Goal: Task Accomplishment & Management: Complete application form

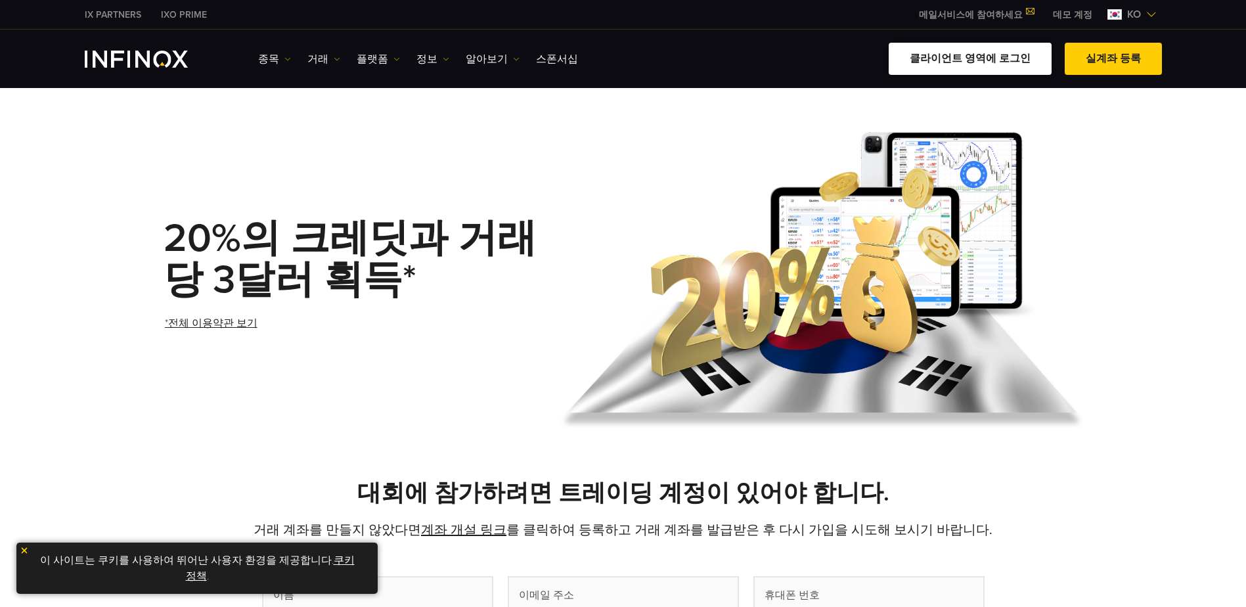
click at [951, 58] on link "클라이언트 영역에 로그인" at bounding box center [970, 59] width 163 height 32
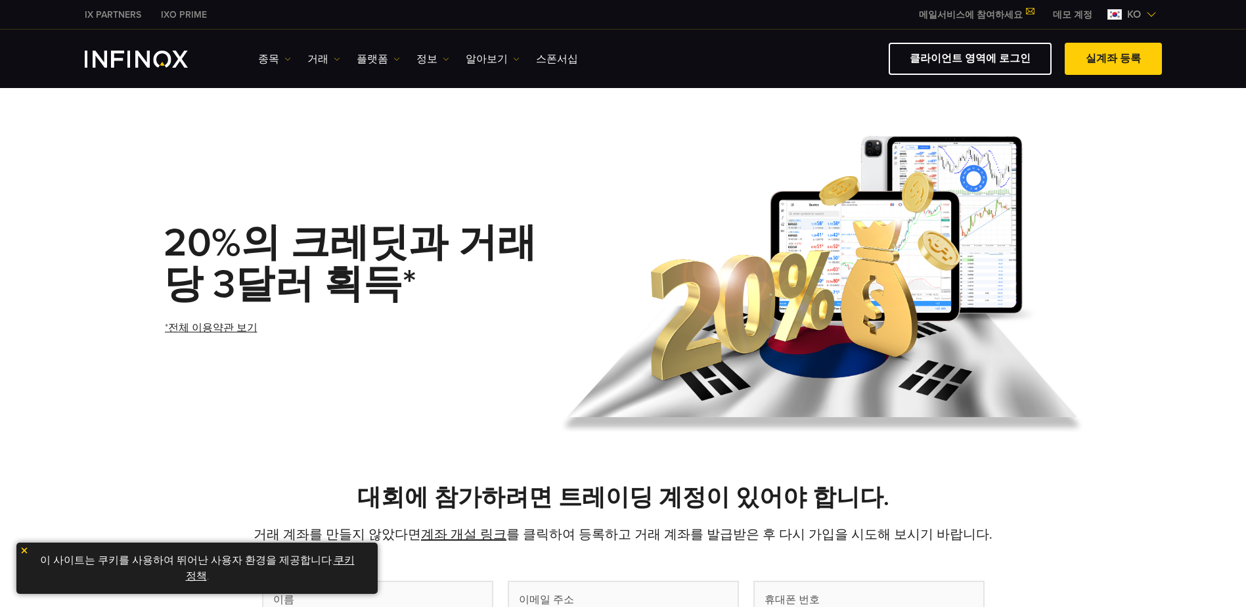
click at [964, 62] on link "클라이언트 영역에 로그인" at bounding box center [970, 59] width 163 height 32
click at [538, 224] on h1 "20%의 크레딧과 거래당 3달러 획득*" at bounding box center [357, 264] width 386 height 83
click at [940, 56] on link "클라이언트 영역에 로그인" at bounding box center [970, 59] width 163 height 32
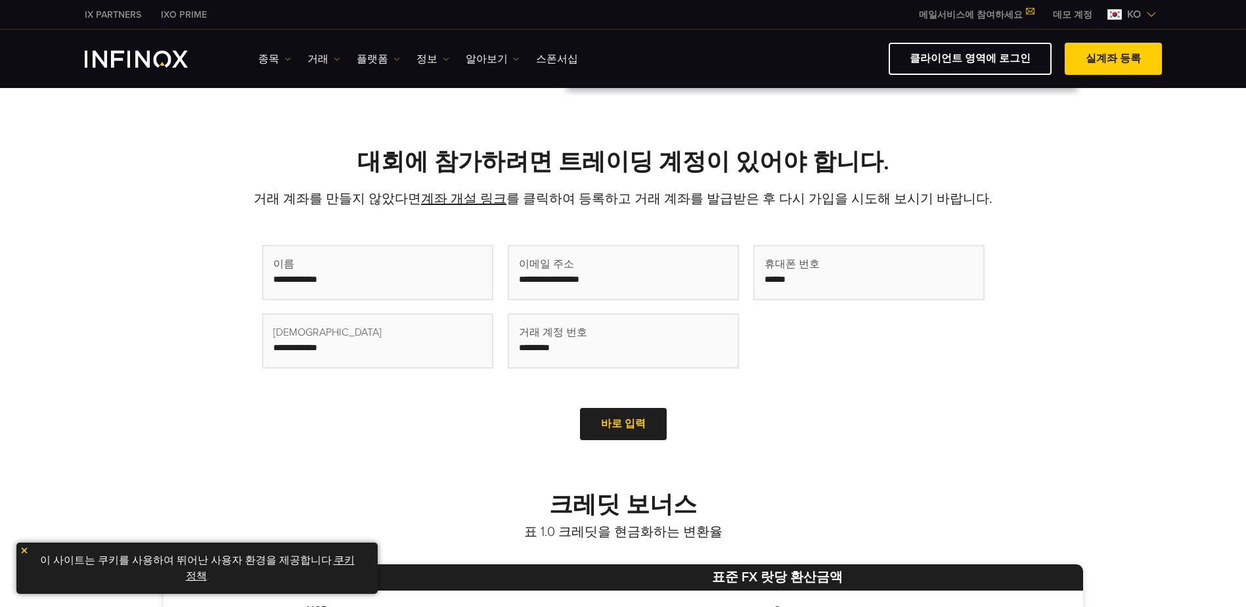
scroll to position [328, 0]
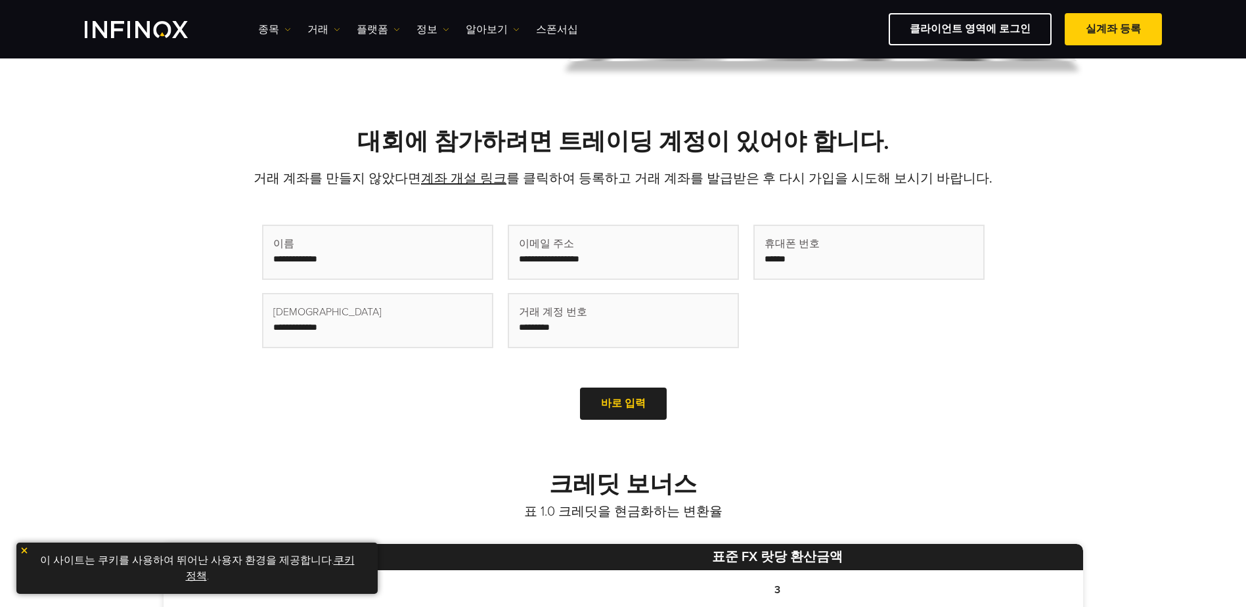
click at [23, 554] on img at bounding box center [24, 550] width 9 height 9
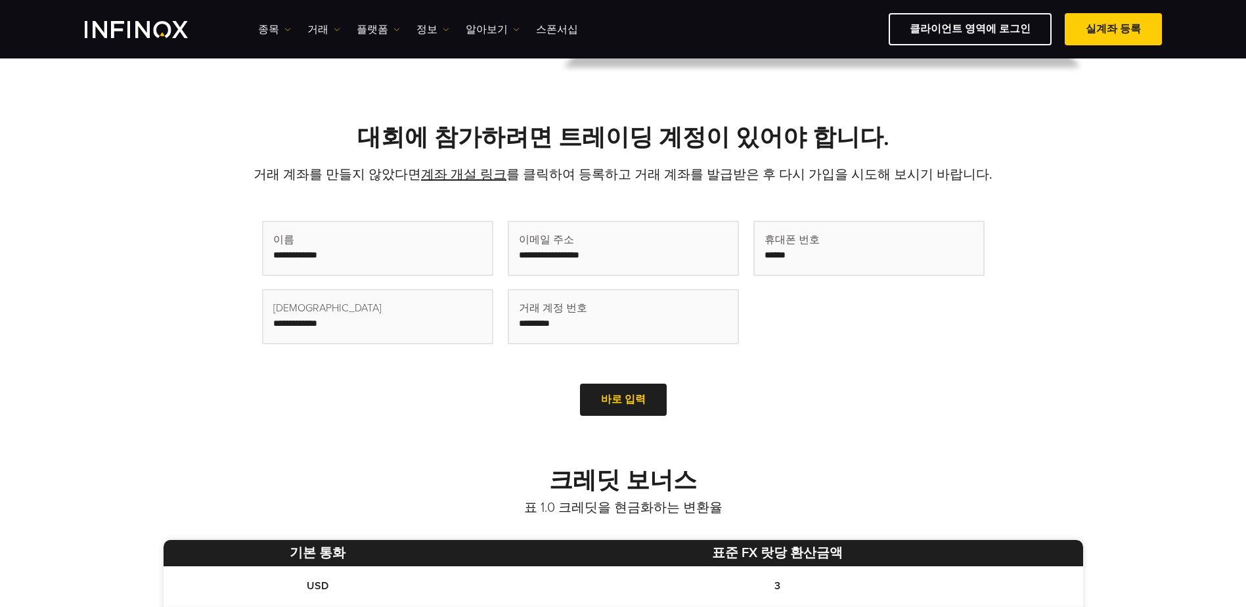
scroll to position [591, 0]
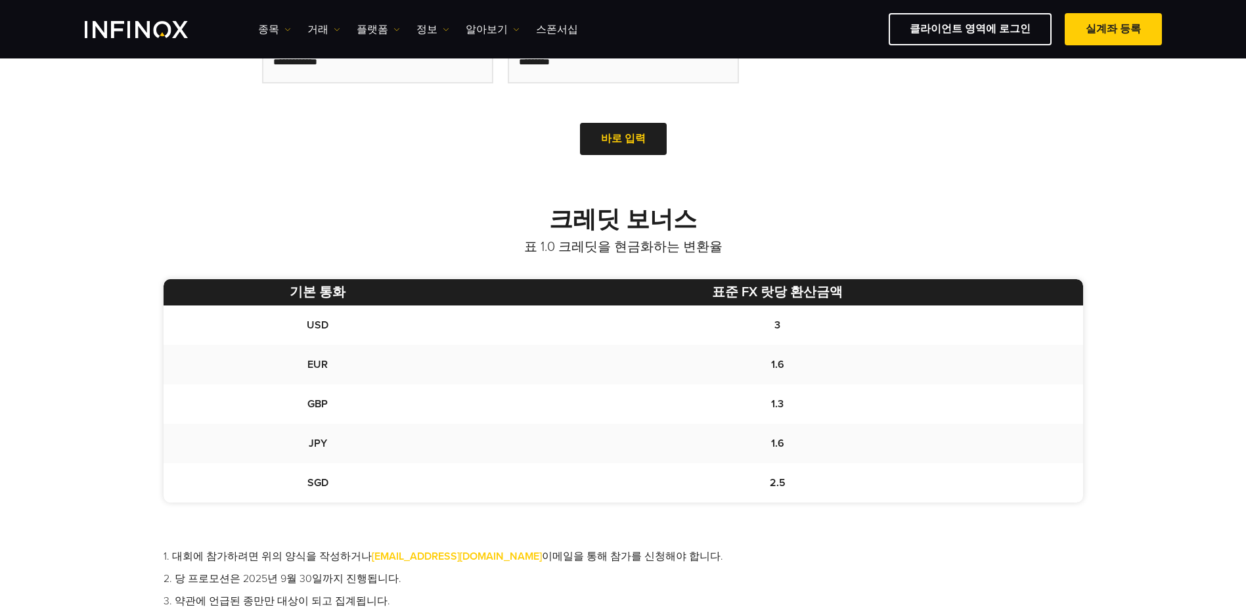
click at [496, 428] on td "1.6" at bounding box center [777, 443] width 610 height 39
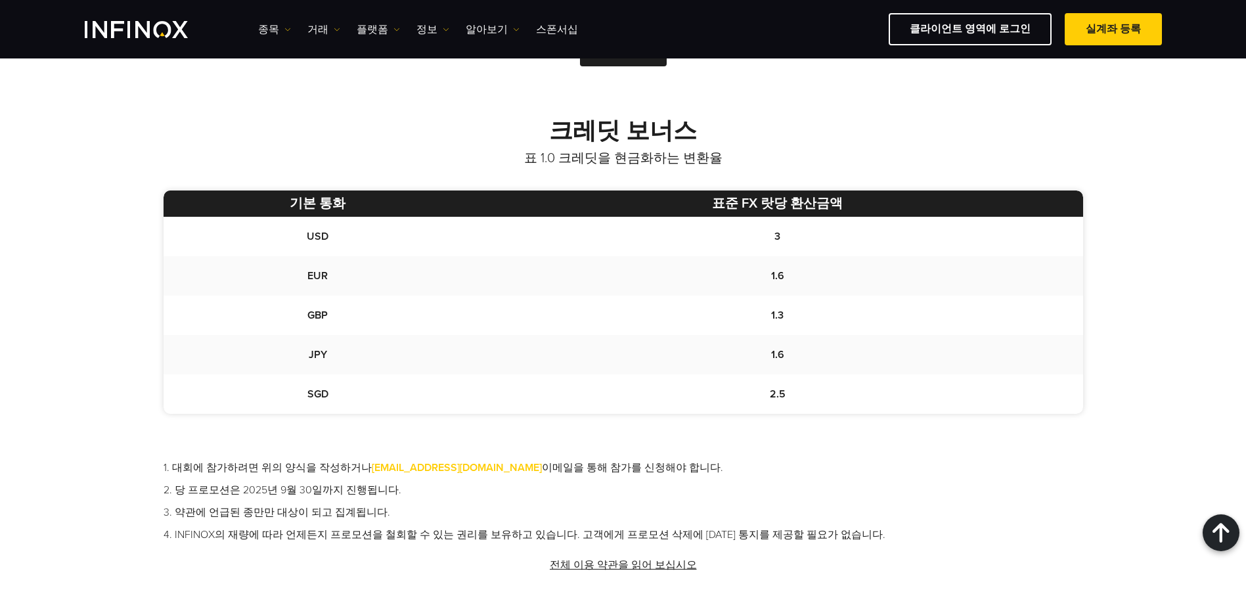
scroll to position [486, 0]
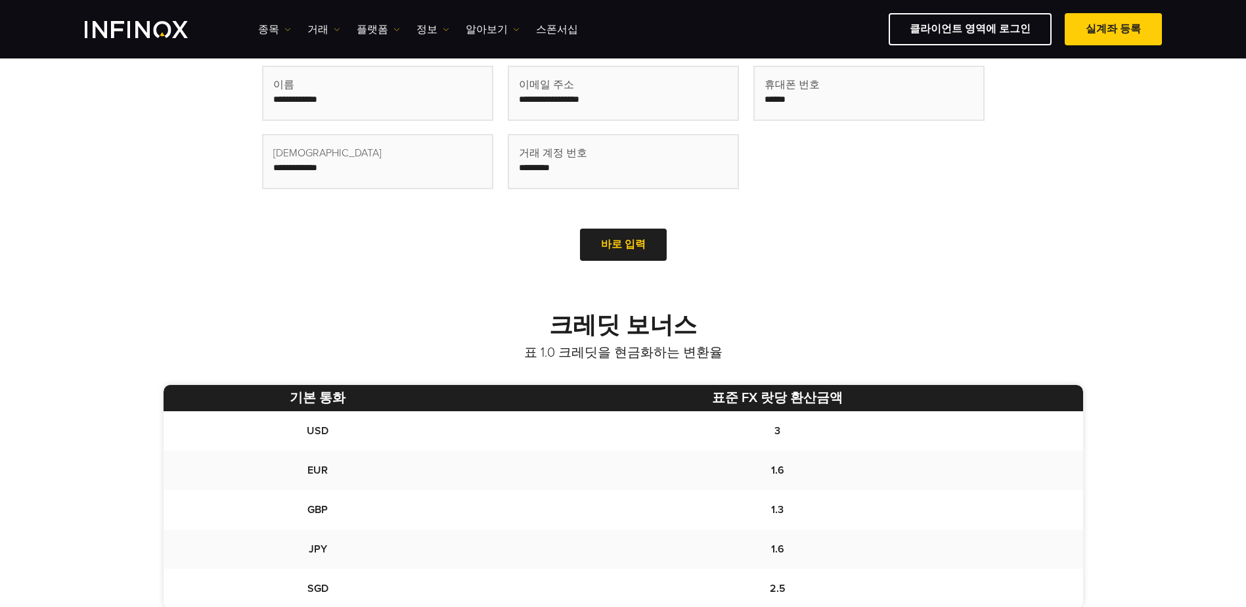
drag, startPoint x: 631, startPoint y: 324, endPoint x: 631, endPoint y: 313, distance: 11.2
click at [631, 324] on strong "크레딧 보너스" at bounding box center [623, 325] width 148 height 28
click at [623, 244] on div at bounding box center [623, 244] width 0 height 0
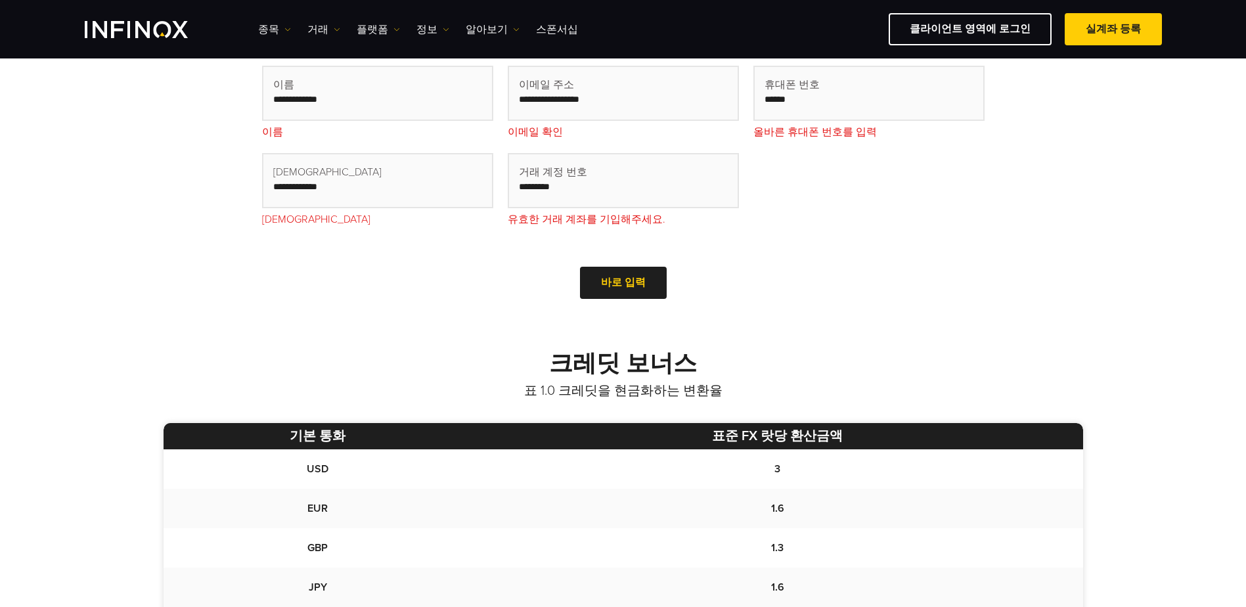
click at [631, 302] on div "First Name (Required) Last Name (Required) Email (Required) Trading Account num…" at bounding box center [623, 179] width 723 height 248
click at [623, 283] on div at bounding box center [623, 283] width 0 height 0
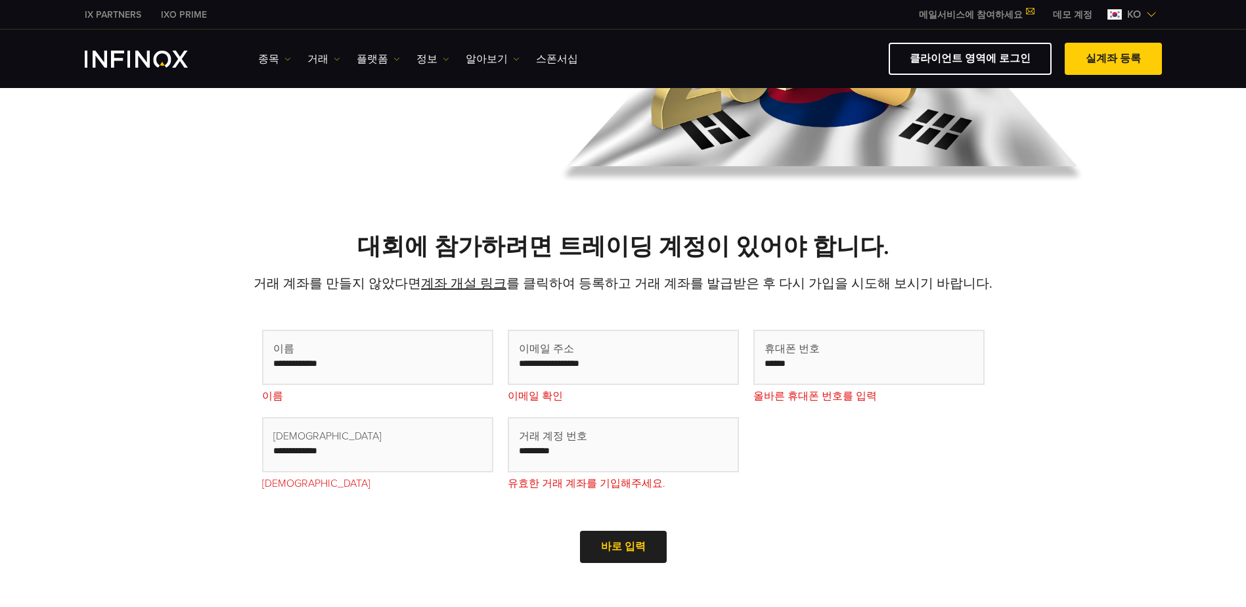
scroll to position [263, 0]
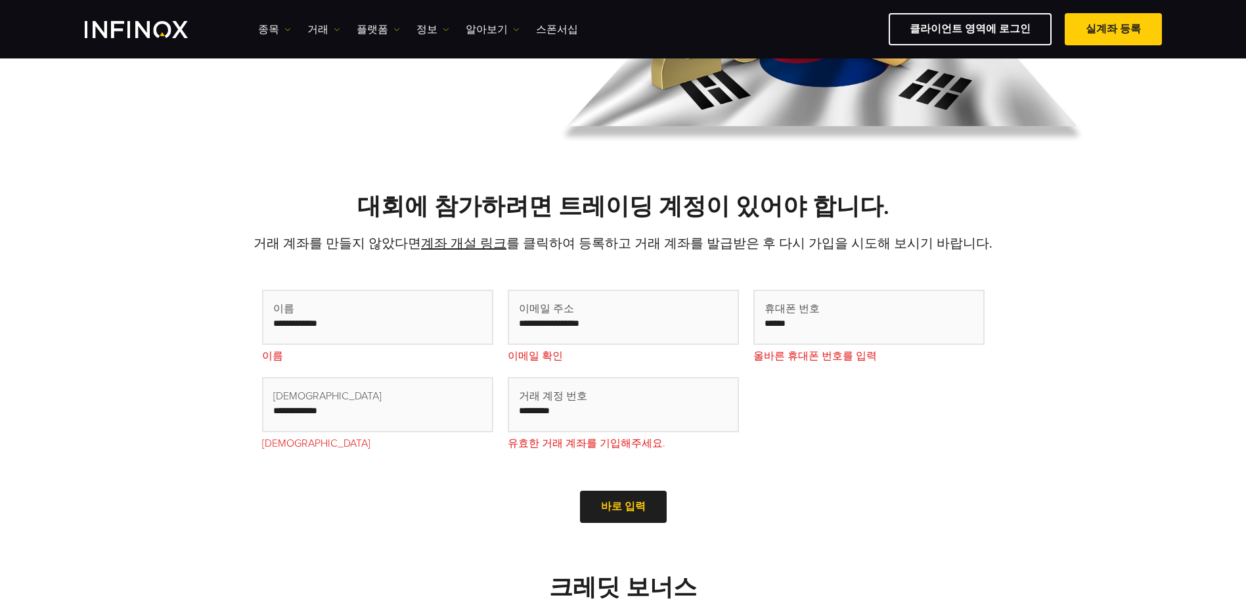
click at [811, 327] on input at bounding box center [869, 317] width 229 height 53
click at [673, 407] on input "text" at bounding box center [623, 404] width 229 height 53
type input "*"
click at [342, 407] on input "text" at bounding box center [377, 404] width 229 height 53
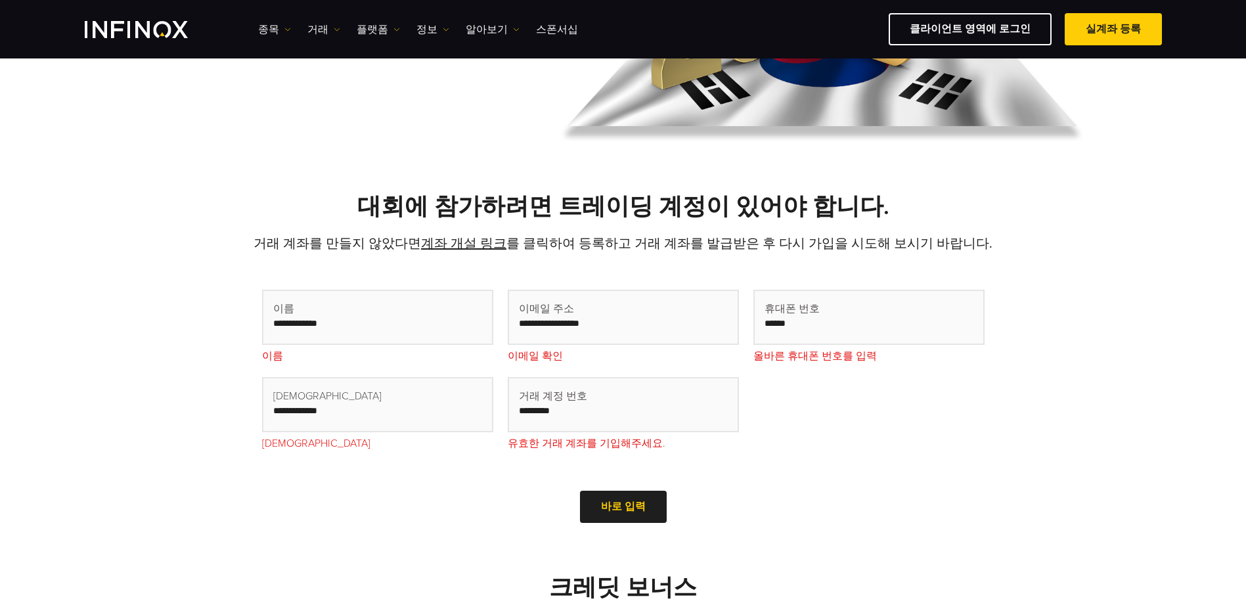
click at [410, 407] on input "text" at bounding box center [377, 404] width 229 height 53
type input "*"
click at [828, 320] on input at bounding box center [869, 317] width 229 height 53
type input "*"
click at [641, 320] on input "text" at bounding box center [623, 317] width 229 height 53
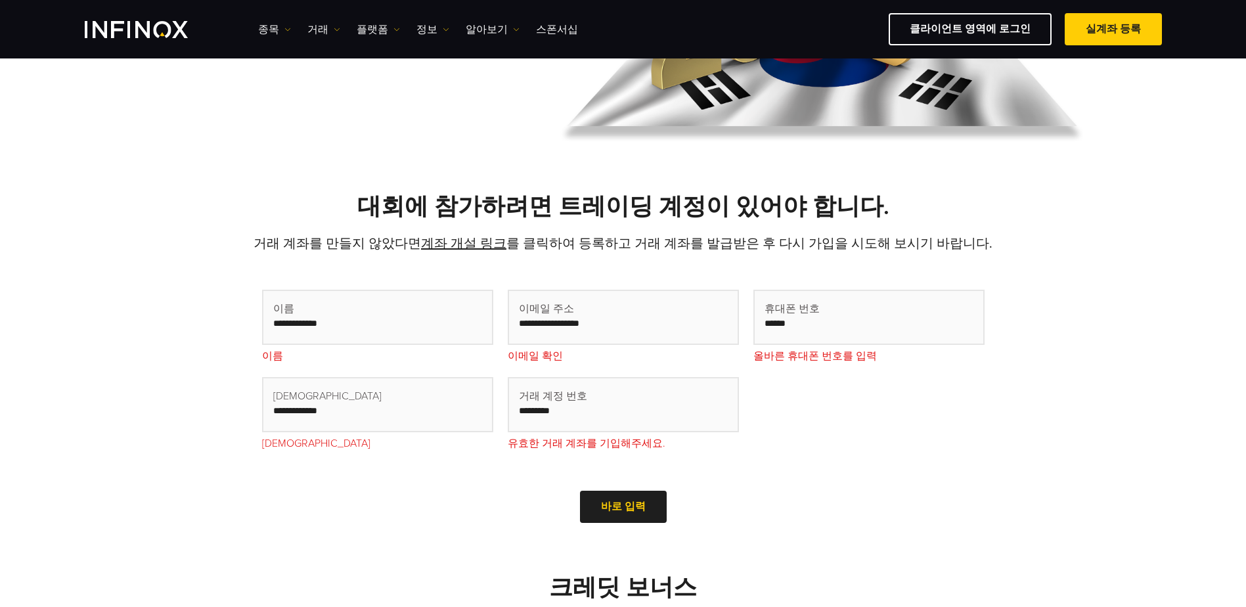
click at [641, 320] on input "text" at bounding box center [623, 317] width 229 height 53
type input "**********"
click at [363, 326] on input "text" at bounding box center [377, 317] width 229 height 53
click at [372, 404] on input "text" at bounding box center [377, 404] width 229 height 53
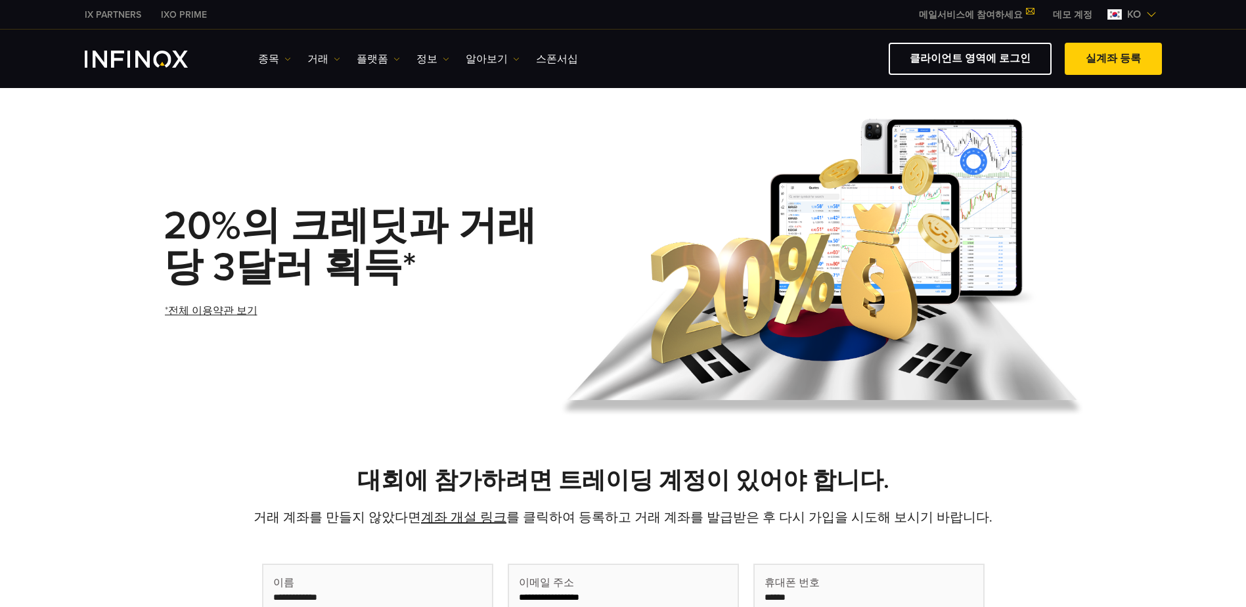
scroll to position [0, 0]
